Goal: Use online tool/utility: Utilize a website feature to perform a specific function

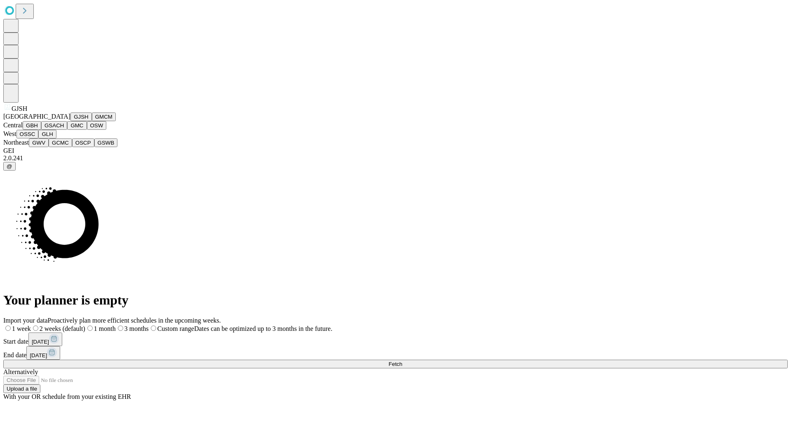
click at [70, 121] on button "GJSH" at bounding box center [80, 116] width 21 height 9
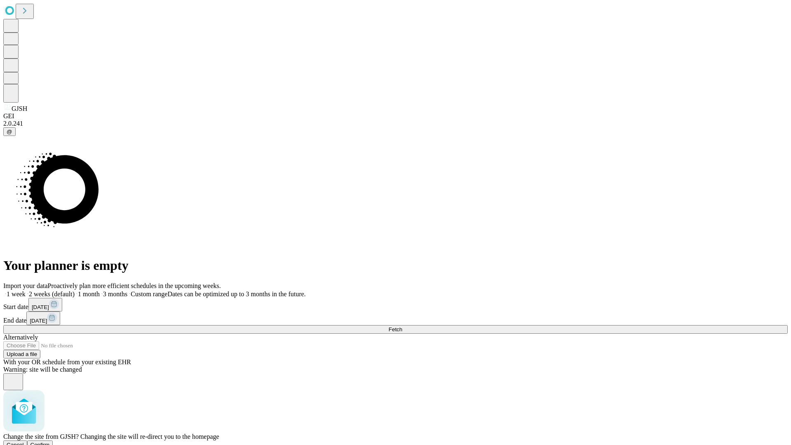
click at [50, 442] on span "Confirm" at bounding box center [39, 445] width 19 height 6
click at [100, 290] on label "1 month" at bounding box center [87, 293] width 25 height 7
click at [402, 326] on span "Fetch" at bounding box center [395, 329] width 14 height 6
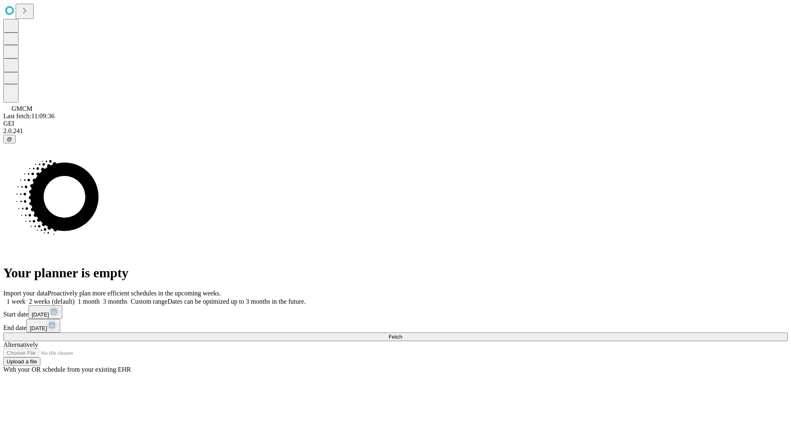
click at [100, 298] on label "1 month" at bounding box center [87, 301] width 25 height 7
click at [402, 334] on span "Fetch" at bounding box center [395, 337] width 14 height 6
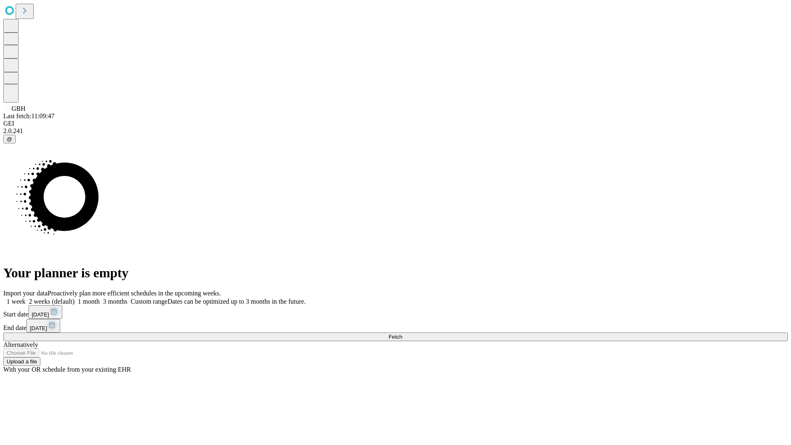
click at [100, 298] on label "1 month" at bounding box center [87, 301] width 25 height 7
click at [402, 334] on span "Fetch" at bounding box center [395, 337] width 14 height 6
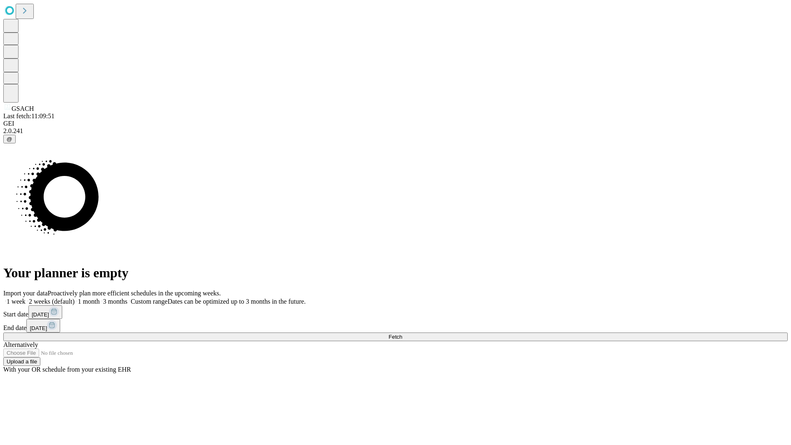
click at [100, 298] on label "1 month" at bounding box center [87, 301] width 25 height 7
click at [402, 334] on span "Fetch" at bounding box center [395, 337] width 14 height 6
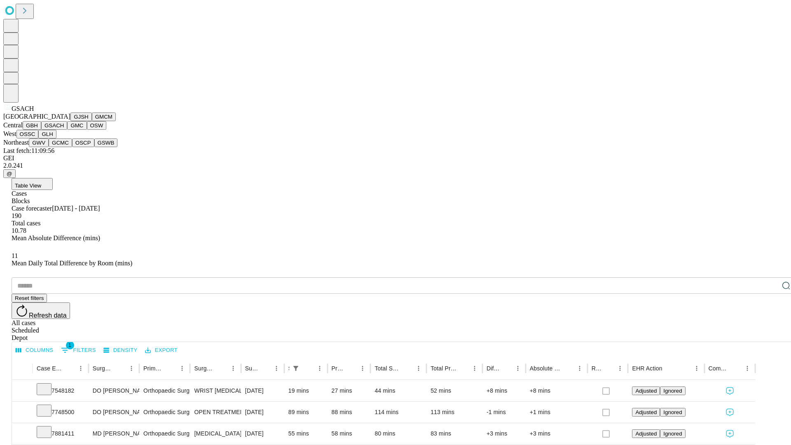
click at [67, 130] on button "GMC" at bounding box center [76, 125] width 19 height 9
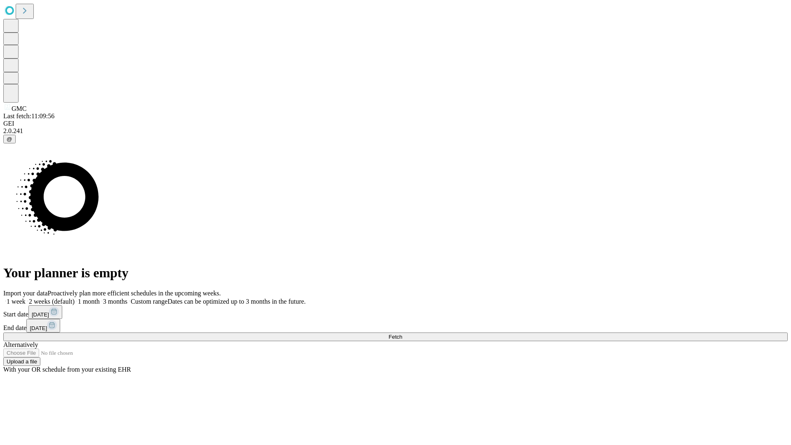
click at [100, 298] on label "1 month" at bounding box center [87, 301] width 25 height 7
click at [402, 334] on span "Fetch" at bounding box center [395, 337] width 14 height 6
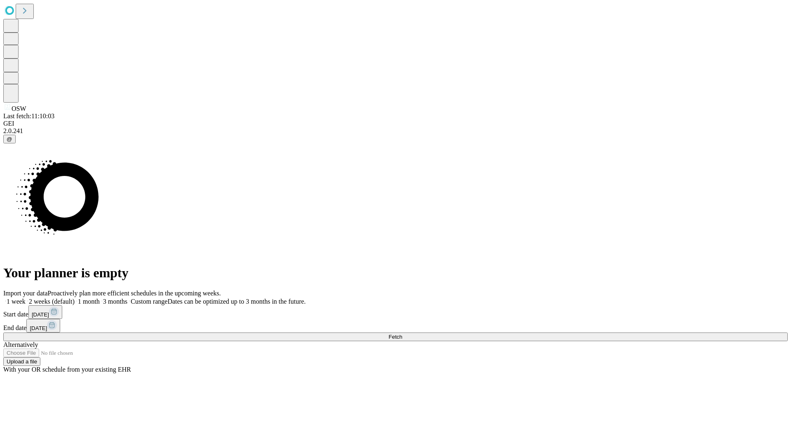
click at [100, 298] on label "1 month" at bounding box center [87, 301] width 25 height 7
click at [402, 334] on span "Fetch" at bounding box center [395, 337] width 14 height 6
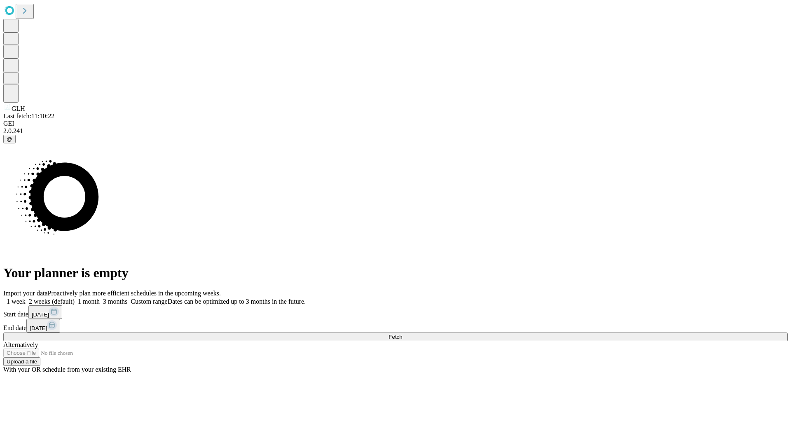
click at [100, 298] on label "1 month" at bounding box center [87, 301] width 25 height 7
click at [402, 334] on span "Fetch" at bounding box center [395, 337] width 14 height 6
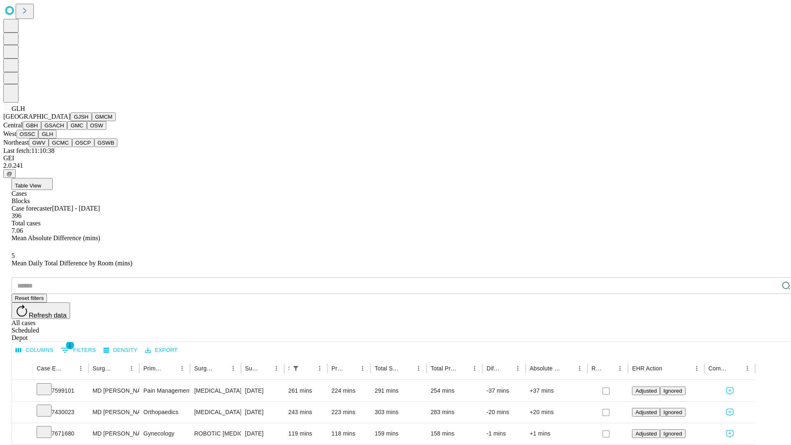
click at [49, 147] on button "GWV" at bounding box center [39, 142] width 20 height 9
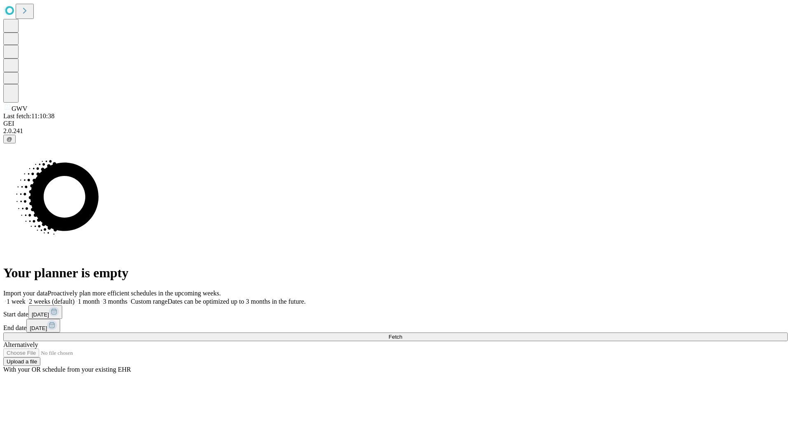
click at [100, 298] on label "1 month" at bounding box center [87, 301] width 25 height 7
click at [402, 334] on span "Fetch" at bounding box center [395, 337] width 14 height 6
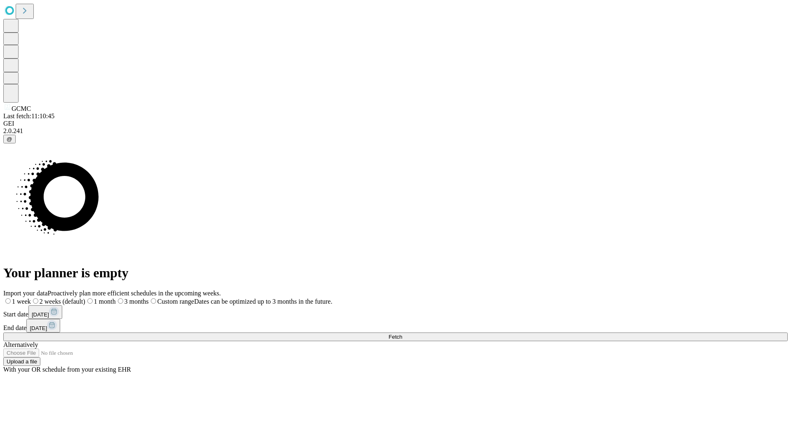
click at [116, 298] on label "1 month" at bounding box center [100, 301] width 30 height 7
click at [402, 334] on span "Fetch" at bounding box center [395, 337] width 14 height 6
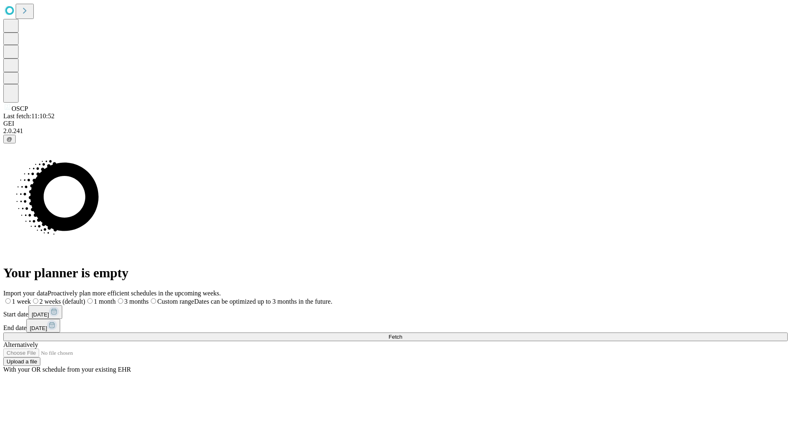
click at [116, 298] on label "1 month" at bounding box center [100, 301] width 30 height 7
click at [402, 334] on span "Fetch" at bounding box center [395, 337] width 14 height 6
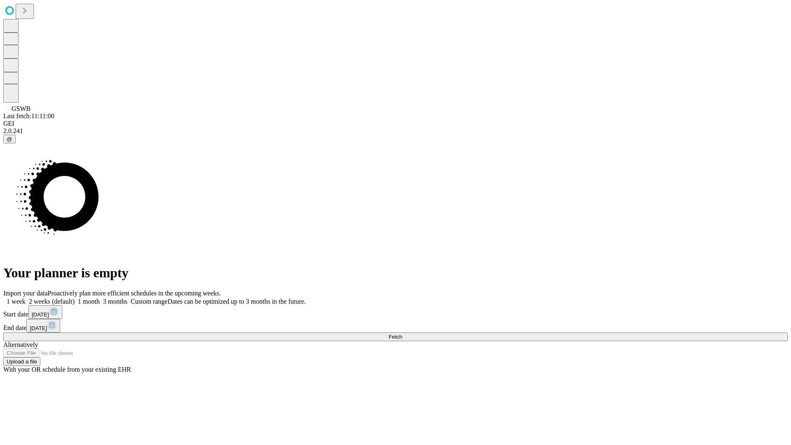
click at [402, 334] on span "Fetch" at bounding box center [395, 337] width 14 height 6
